Goal: Task Accomplishment & Management: Complete application form

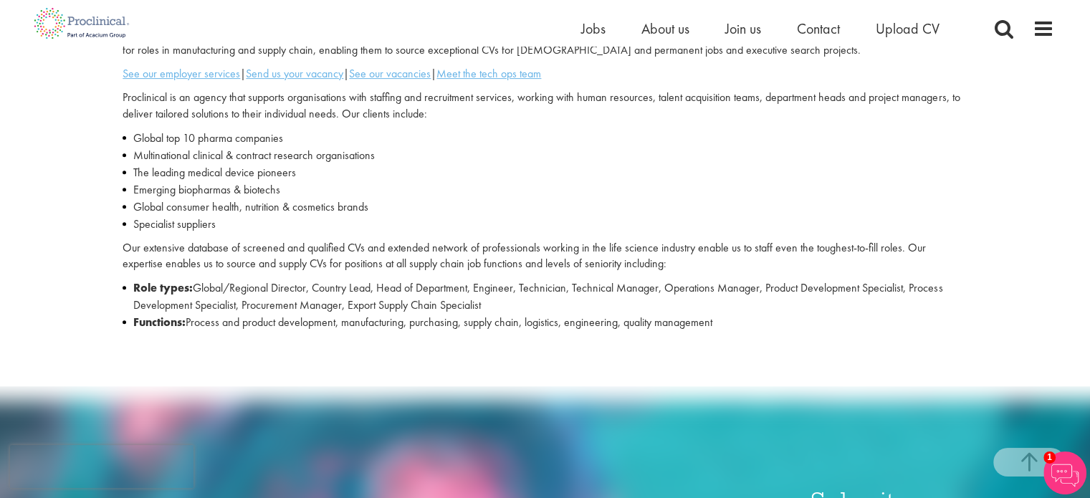
scroll to position [502, 0]
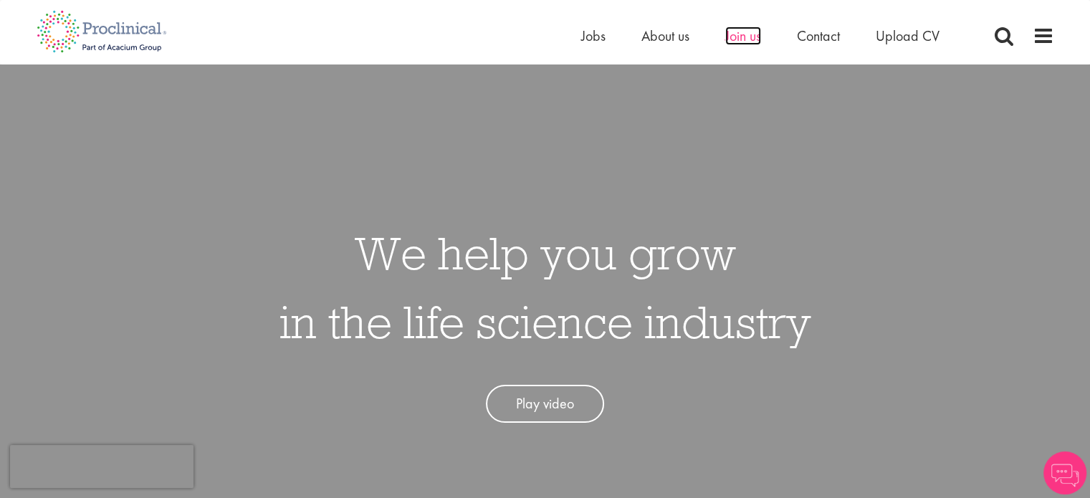
click at [746, 41] on span "Join us" at bounding box center [744, 36] width 36 height 19
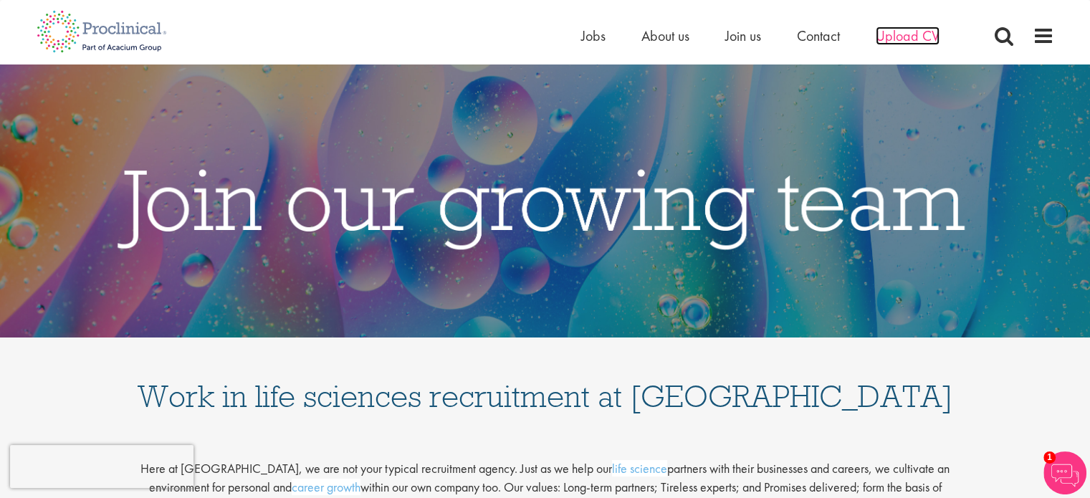
click at [912, 34] on span "Upload CV" at bounding box center [908, 36] width 64 height 19
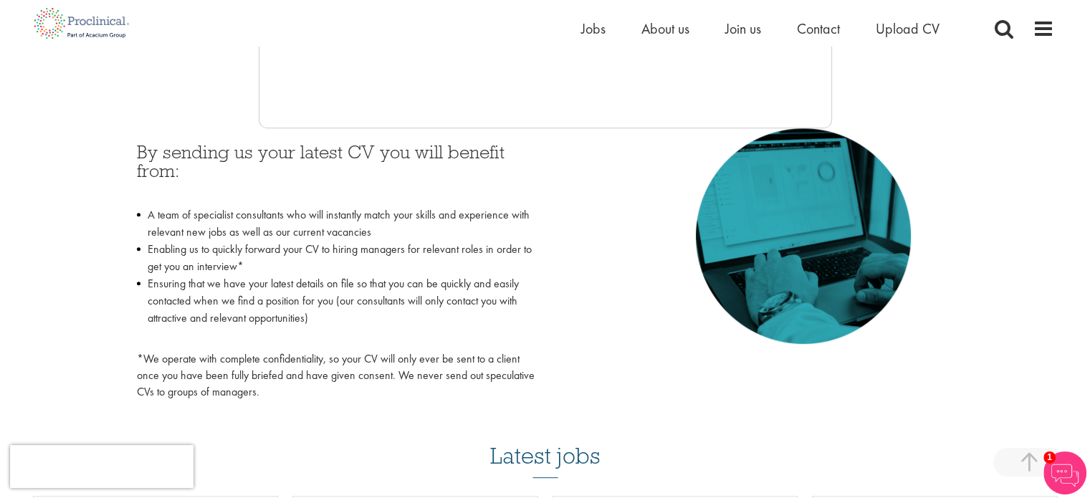
scroll to position [502, 0]
